Goal: Navigation & Orientation: Find specific page/section

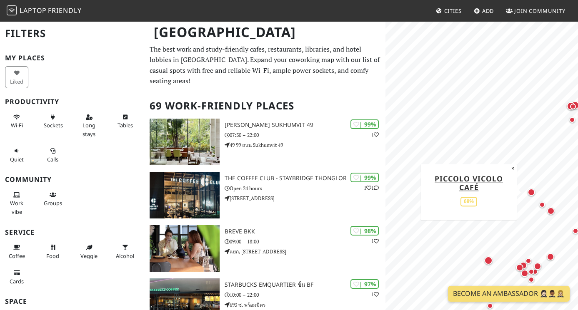
click at [534, 195] on div "Map marker" at bounding box center [532, 193] width 8 height 8
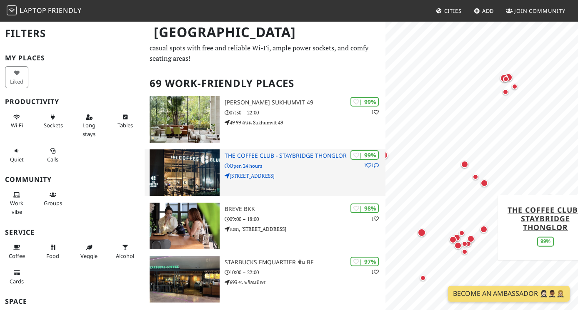
scroll to position [30, 0]
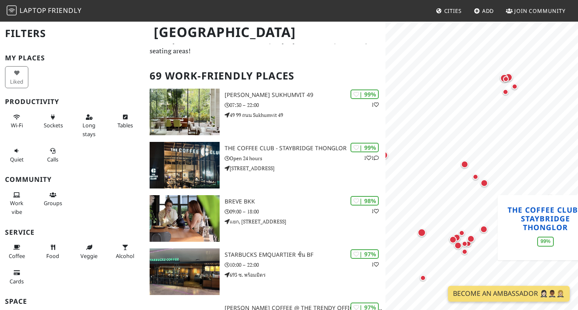
click at [541, 223] on link "THE COFFEE CLUB - Staybridge Thonglor" at bounding box center [546, 219] width 76 height 28
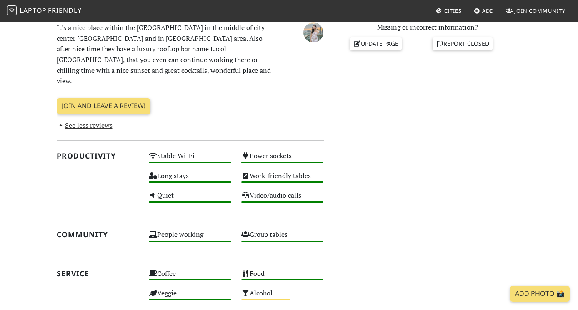
scroll to position [300, 0]
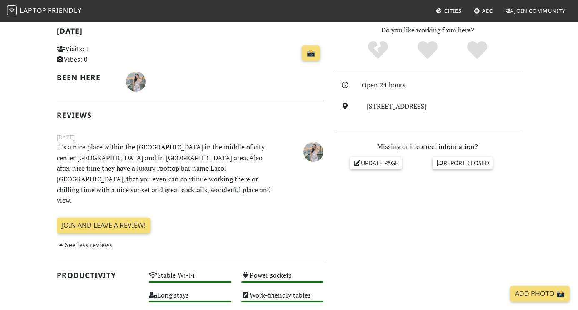
scroll to position [192, 0]
